Goal: Task Accomplishment & Management: Manage account settings

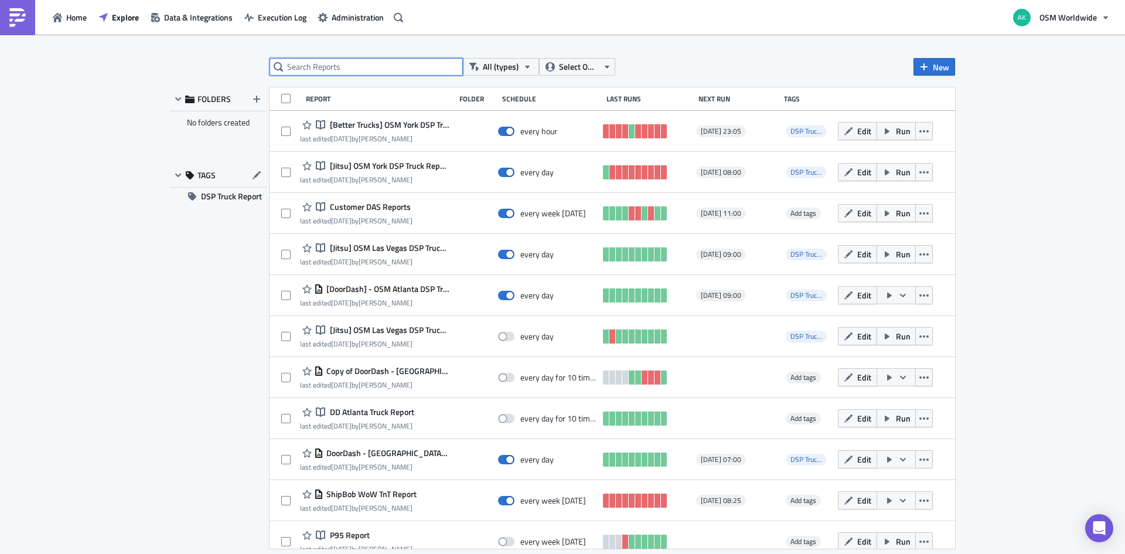
click at [321, 67] on input "text" at bounding box center [366, 67] width 193 height 18
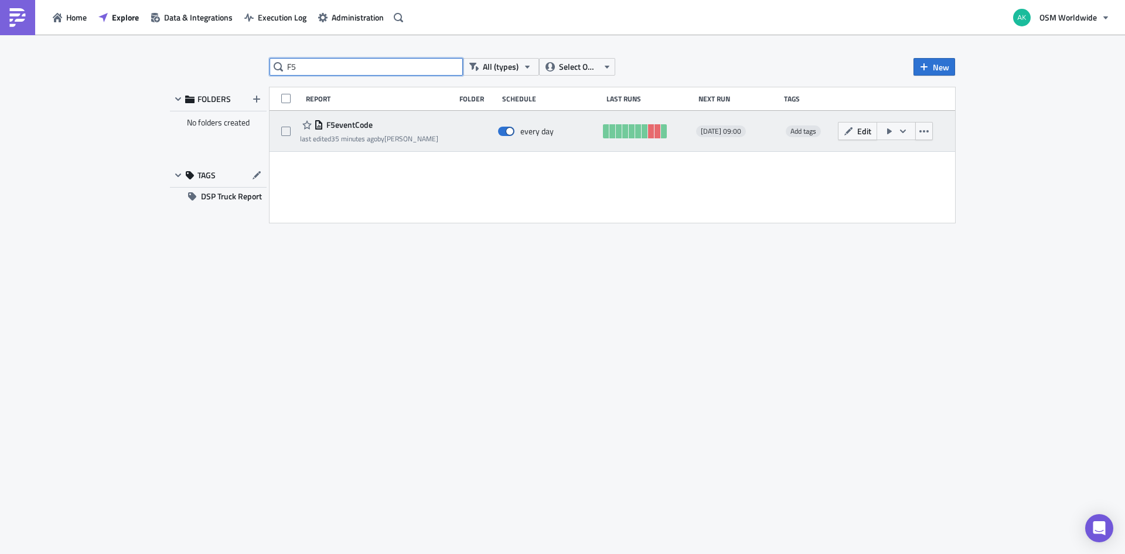
type input "F5"
click at [358, 131] on div "F5eventCode" at bounding box center [369, 125] width 138 height 14
click at [389, 132] on div "F5eventCode last edited 35 minutes ago by [PERSON_NAME]" at bounding box center [369, 131] width 138 height 26
click at [856, 125] on button "Edit" at bounding box center [857, 131] width 39 height 18
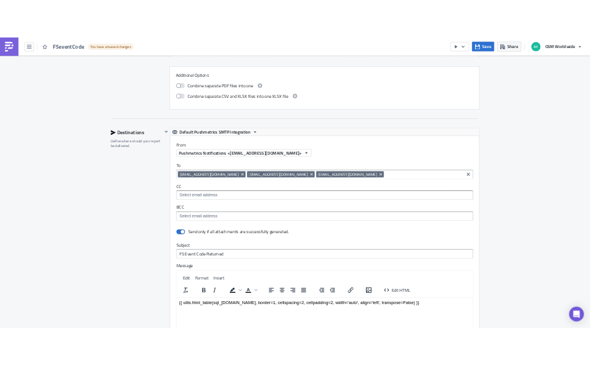
scroll to position [1340, 0]
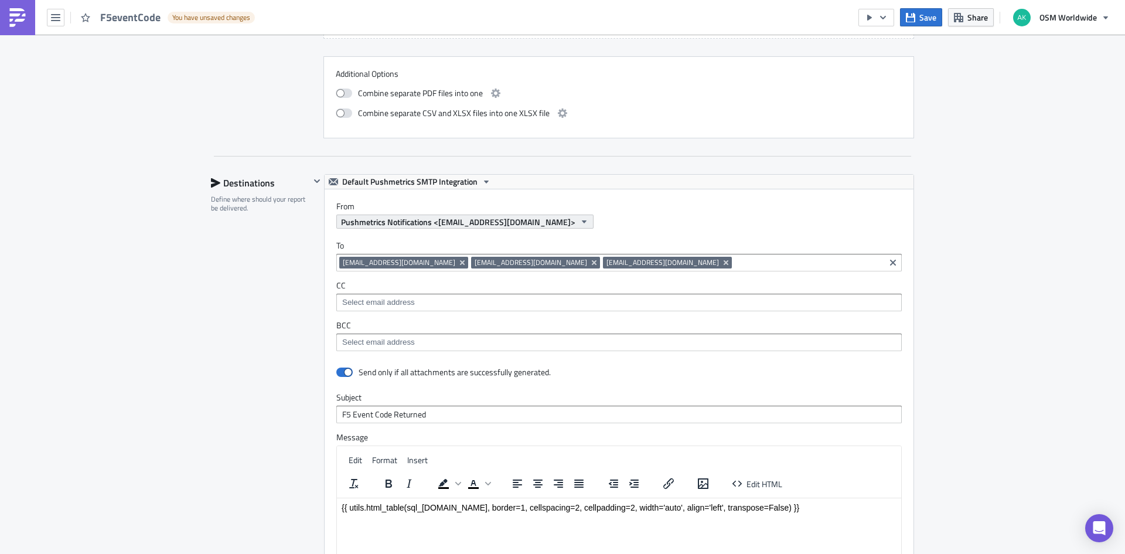
click at [482, 219] on span "Pushmetrics Notifications <[EMAIL_ADDRESS][DOMAIN_NAME]>" at bounding box center [458, 222] width 234 height 12
click at [429, 238] on div "Pushmetrics Notifications <[EMAIL_ADDRESS][DOMAIN_NAME]>" at bounding box center [459, 240] width 213 height 12
click at [437, 220] on span "Pushmetrics Notifications <[EMAIL_ADDRESS][DOMAIN_NAME]>" at bounding box center [458, 222] width 234 height 12
click at [325, 224] on div "From Pushmetrics Notifications <[EMAIL_ADDRESS][DOMAIN_NAME]>" at bounding box center [619, 208] width 589 height 39
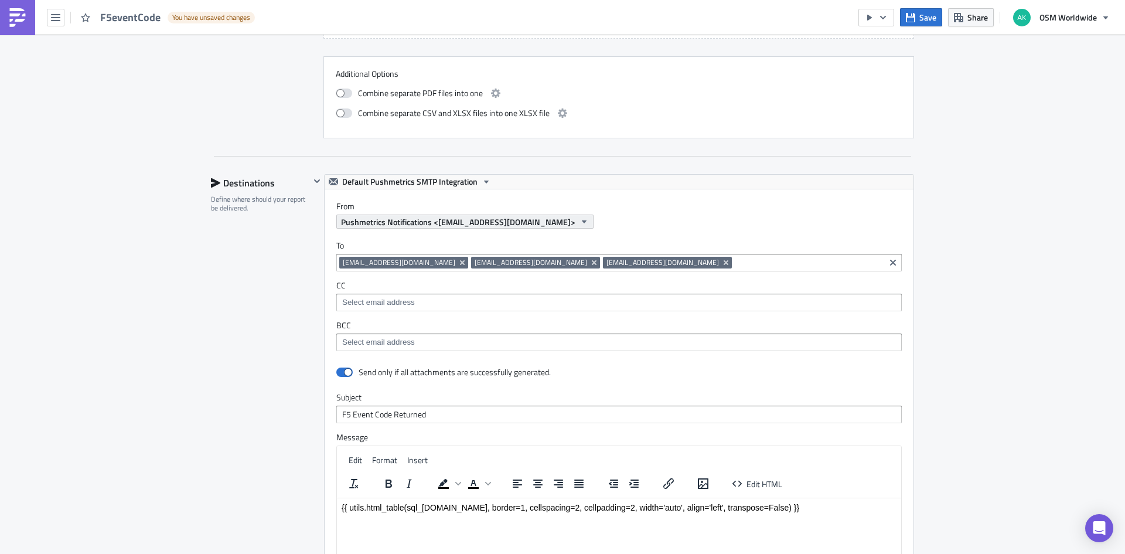
click at [535, 220] on span "Pushmetrics Notifications <[EMAIL_ADDRESS][DOMAIN_NAME]>" at bounding box center [458, 222] width 234 height 12
click at [466, 183] on span "Default Pushmetrics SMTP Integration" at bounding box center [409, 182] width 135 height 14
click at [366, 215] on div "BI Alert SMTP" at bounding box center [407, 218] width 133 height 12
click at [921, 22] on span "Save" at bounding box center [928, 17] width 17 height 12
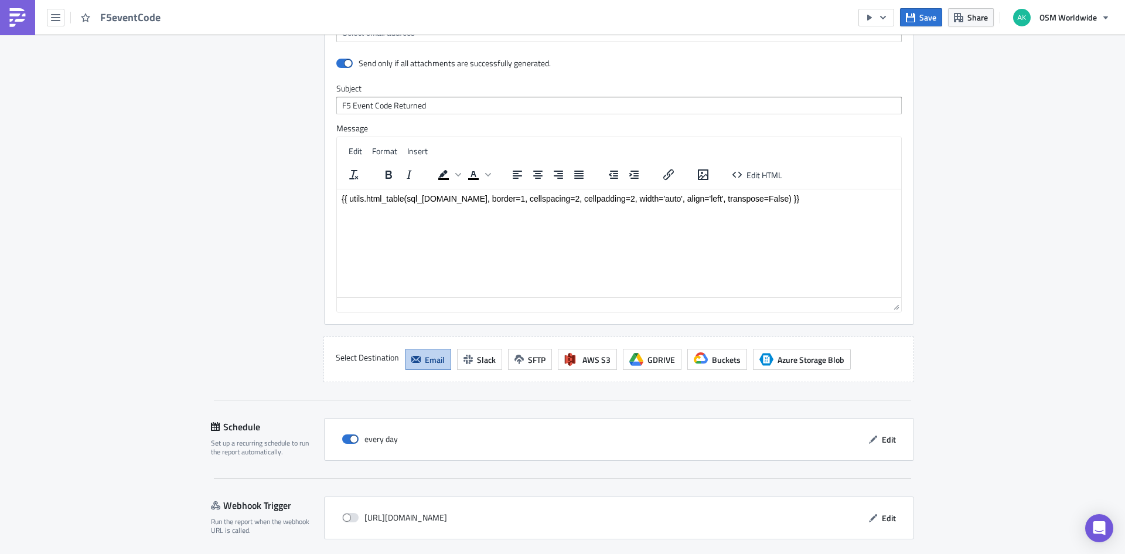
scroll to position [1691, 0]
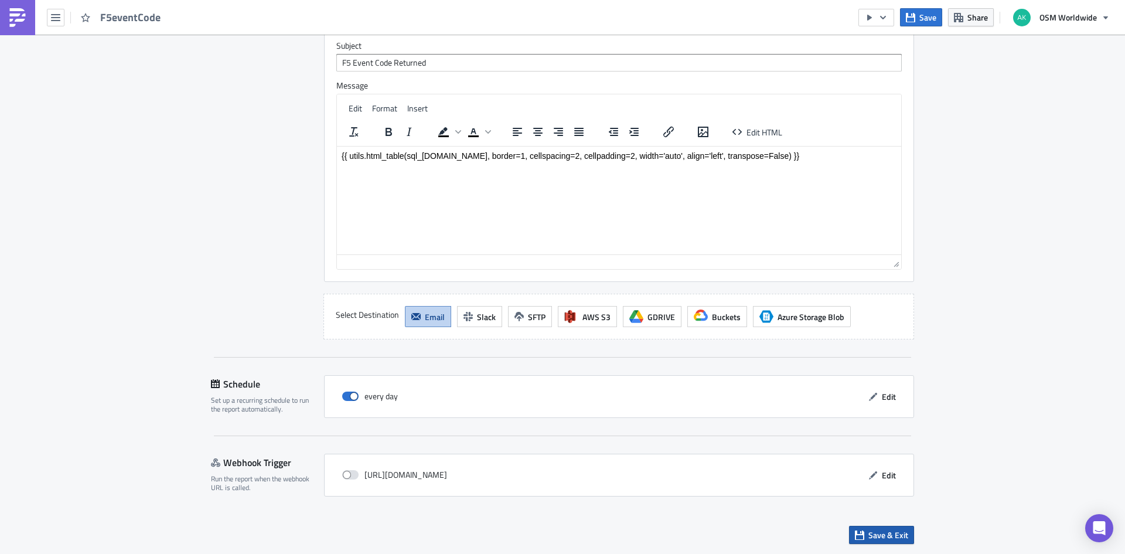
click at [869, 535] on span "Save & Exit" at bounding box center [889, 535] width 40 height 12
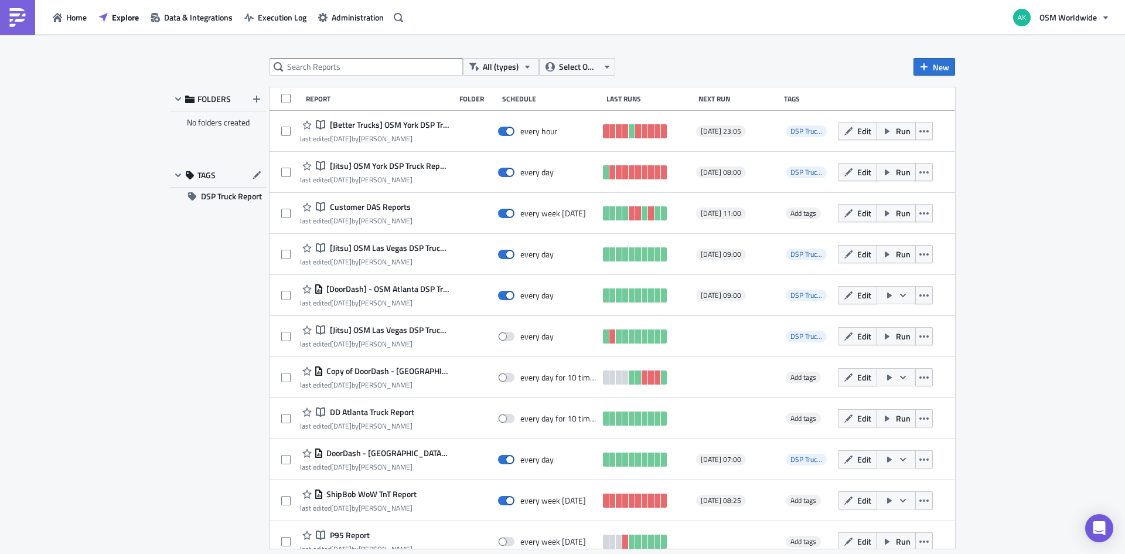
click at [1040, 308] on div "All (types) Select Owner New FOLDERS No folders created TAGS DSP Truck Report R…" at bounding box center [562, 295] width 1125 height 521
